Goal: Task Accomplishment & Management: Use online tool/utility

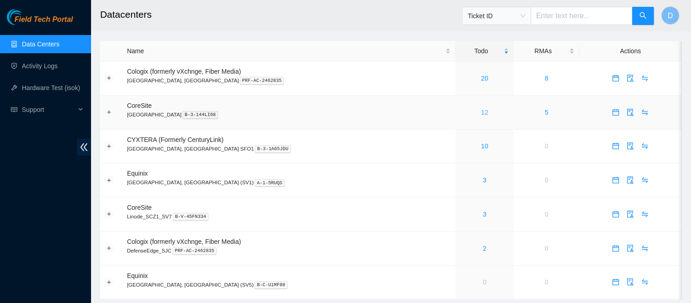
click at [481, 111] on link "12" at bounding box center [484, 112] width 7 height 7
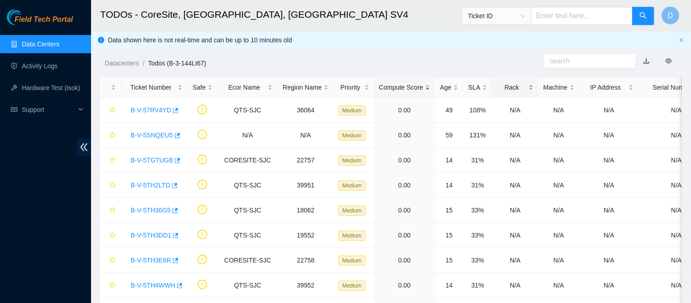
click at [508, 84] on div "Rack" at bounding box center [515, 87] width 36 height 10
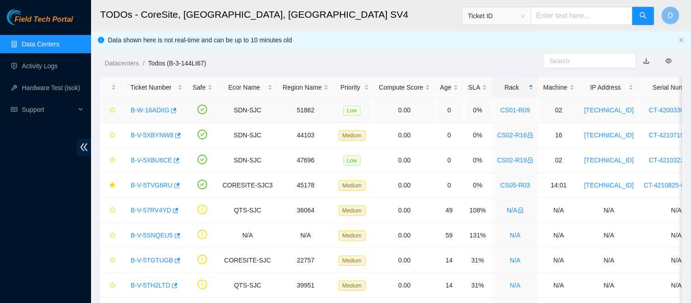
click at [146, 109] on link "B-W-16ADIIG" at bounding box center [150, 110] width 39 height 7
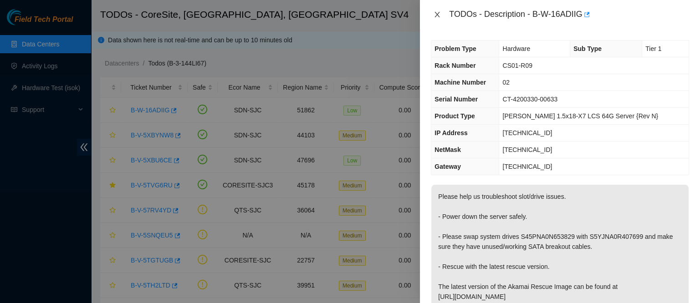
click at [438, 14] on icon "close" at bounding box center [437, 14] width 5 height 5
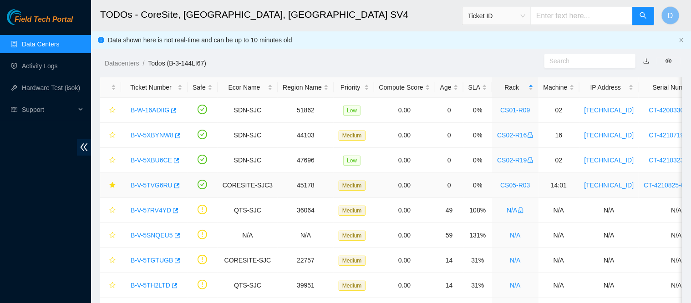
click at [153, 189] on link "B-V-5TVG6RU" at bounding box center [152, 185] width 42 height 7
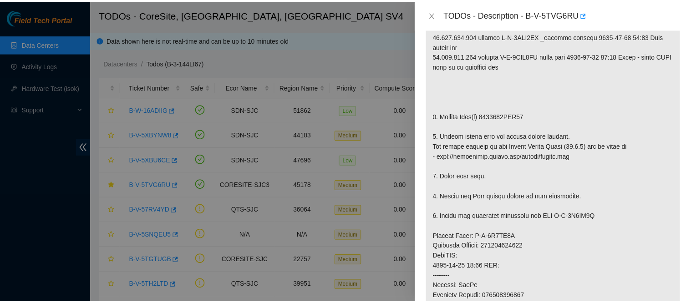
scroll to position [221, 0]
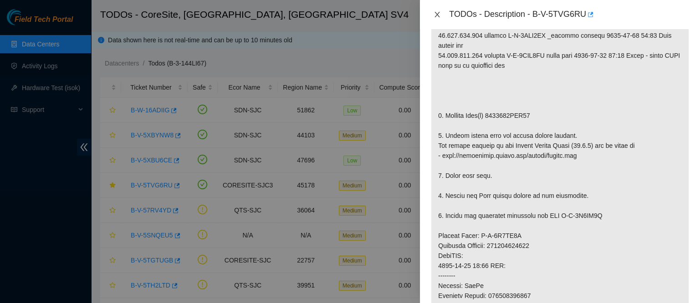
click at [439, 15] on icon "close" at bounding box center [436, 14] width 7 height 7
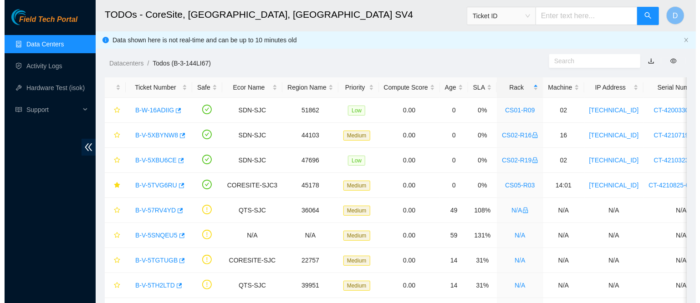
scroll to position [245, 0]
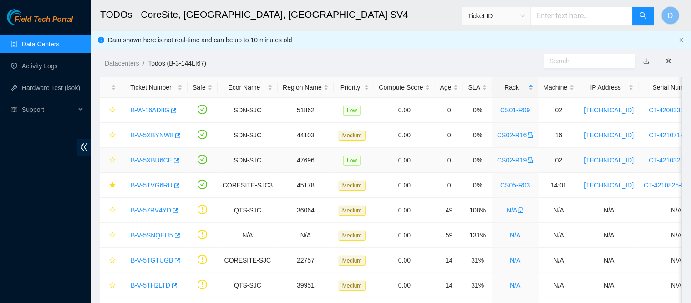
click at [159, 161] on link "B-V-5XBU6CE" at bounding box center [151, 160] width 41 height 7
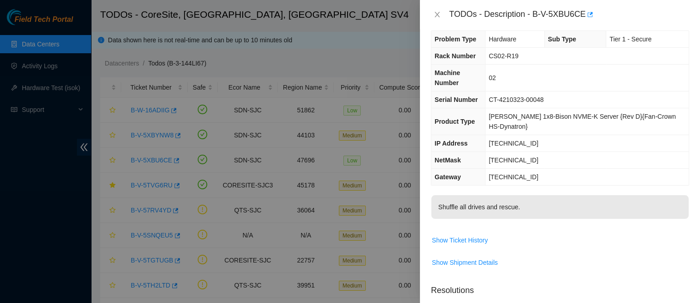
scroll to position [0, 0]
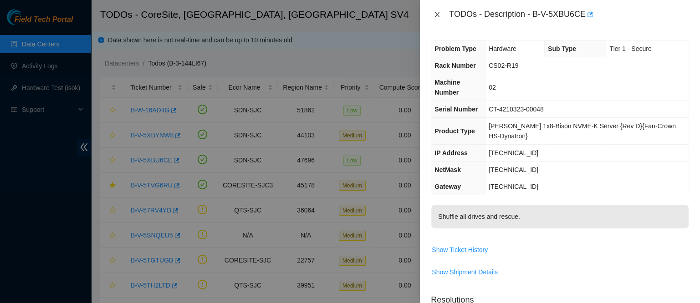
click at [439, 16] on icon "close" at bounding box center [437, 14] width 5 height 5
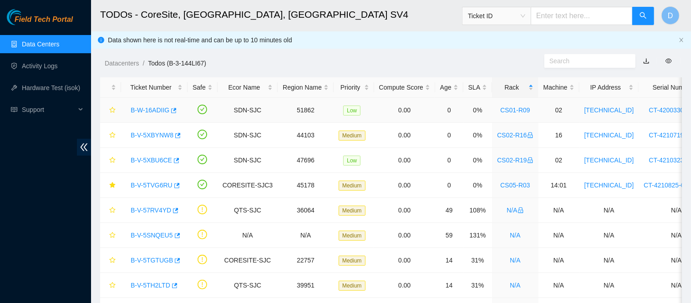
click at [147, 107] on link "B-W-16ADIIG" at bounding box center [150, 110] width 39 height 7
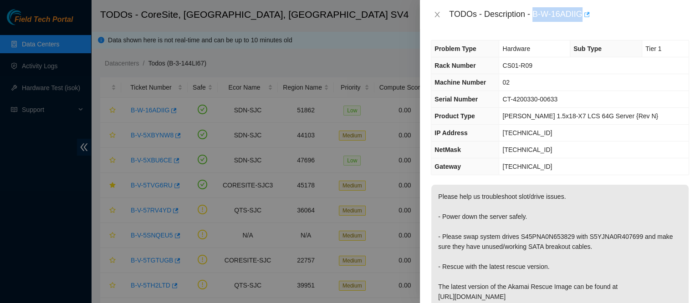
drag, startPoint x: 560, startPoint y: 10, endPoint x: 633, endPoint y: 17, distance: 73.2
click at [633, 17] on div "TODOs - Description - B-W-16ADIIG" at bounding box center [569, 14] width 240 height 15
copy div "B-W-16ADIIG"
click at [438, 13] on icon "close" at bounding box center [437, 14] width 5 height 5
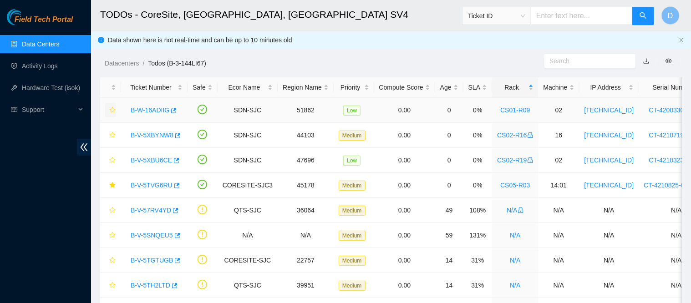
click at [113, 109] on icon "star" at bounding box center [112, 110] width 6 height 6
click at [114, 189] on button "button" at bounding box center [110, 185] width 11 height 15
click at [149, 136] on link "B-V-5XBYNW8" at bounding box center [152, 135] width 43 height 7
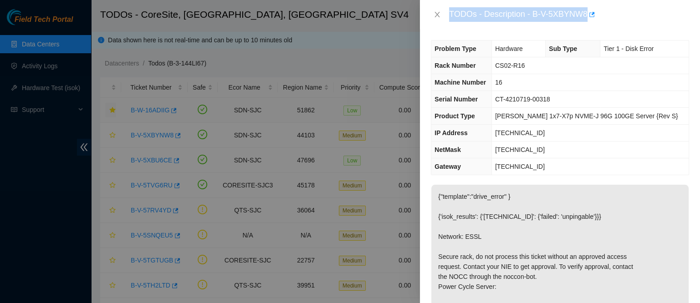
click at [557, 16] on div "TODOs - Description - B-V-5XBYNW8" at bounding box center [569, 14] width 240 height 15
drag, startPoint x: 561, startPoint y: 13, endPoint x: 644, endPoint y: 17, distance: 83.0
click at [644, 17] on div "TODOs - Description - B-V-5XBYNW8" at bounding box center [569, 14] width 240 height 15
copy div "B-V-5XBYNW8"
click at [439, 12] on icon "close" at bounding box center [436, 14] width 7 height 7
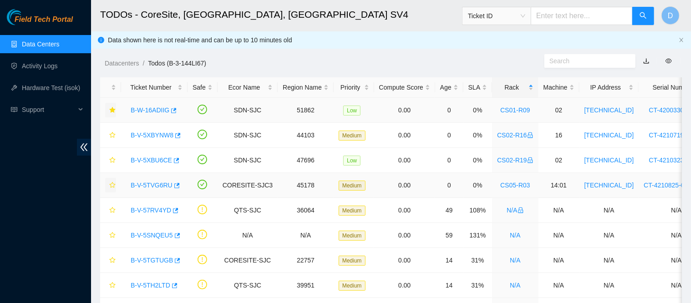
click at [110, 187] on icon "star" at bounding box center [112, 185] width 6 height 6
click at [157, 182] on link "B-V-5TVG6RU" at bounding box center [152, 185] width 42 height 7
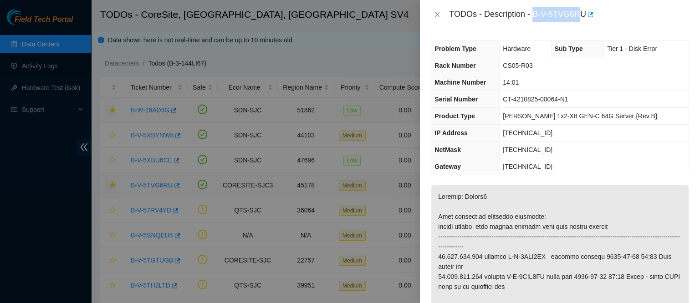
drag, startPoint x: 561, startPoint y: 14, endPoint x: 627, endPoint y: 15, distance: 66.5
click at [627, 15] on div "TODOs - Description - B-V-5TVG6RU" at bounding box center [569, 14] width 240 height 15
drag, startPoint x: 558, startPoint y: 9, endPoint x: 634, endPoint y: 9, distance: 76.5
click at [634, 9] on div "TODOs - Description - B-V-5TVG6RU" at bounding box center [569, 14] width 240 height 15
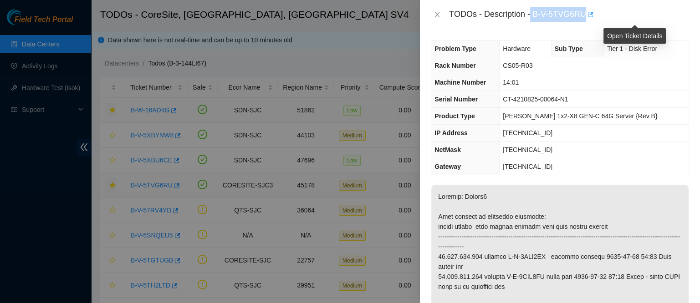
copy div "B-V-5TVG6RU"
